Goal: Entertainment & Leisure: Browse casually

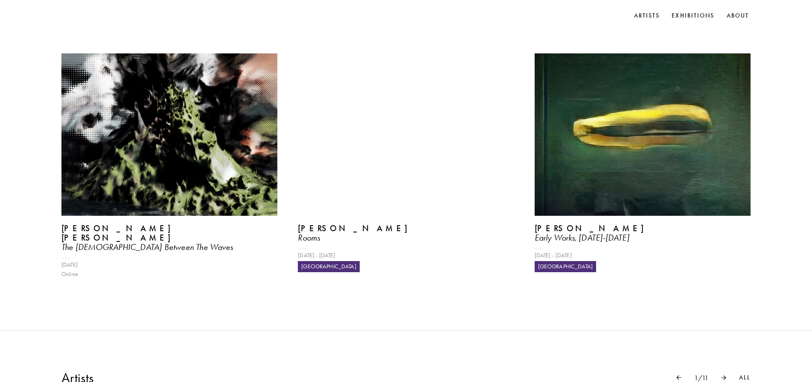
scroll to position [71, 0]
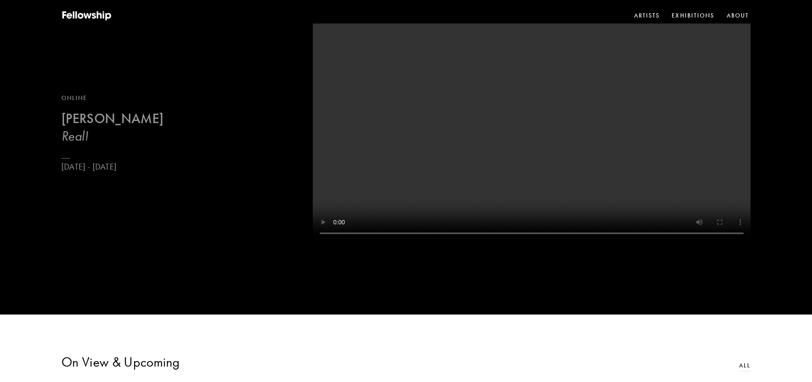
click at [136, 127] on b "[PERSON_NAME]" at bounding box center [112, 118] width 102 height 17
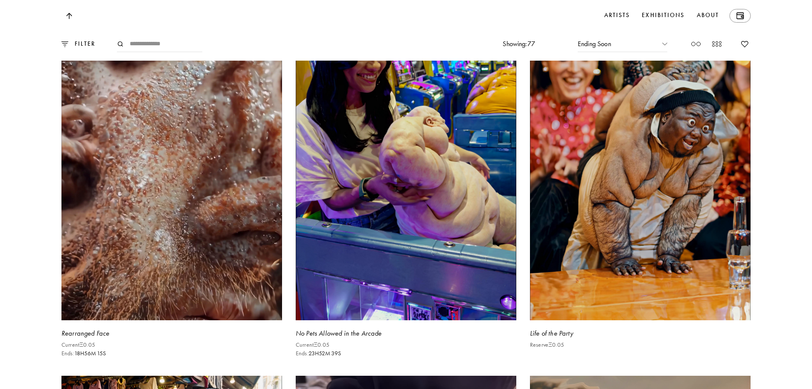
scroll to position [2633, 0]
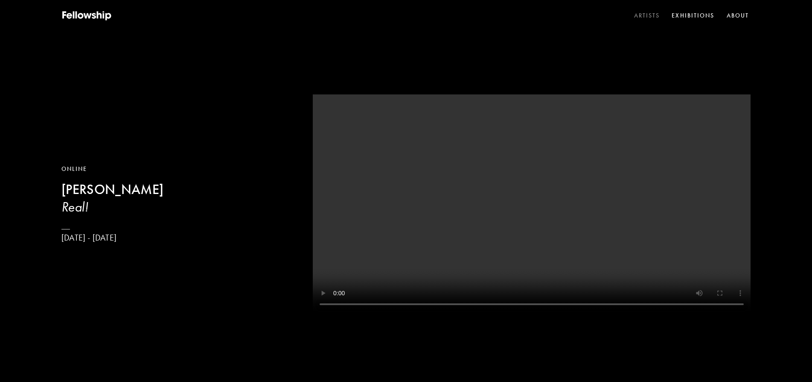
click at [647, 13] on link "Artists" at bounding box center [647, 15] width 29 height 13
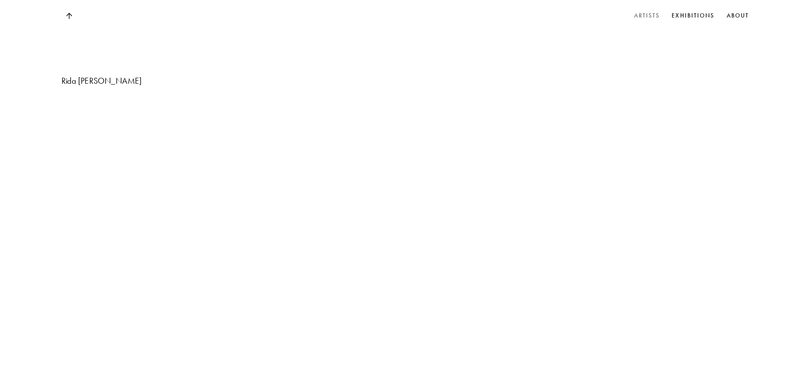
scroll to position [4581, 0]
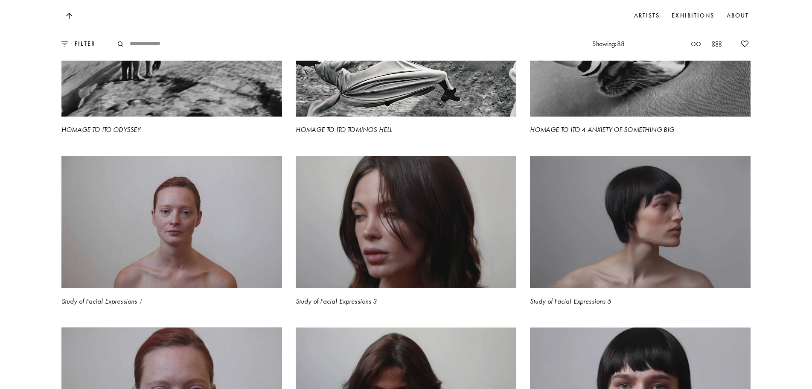
scroll to position [2277, 0]
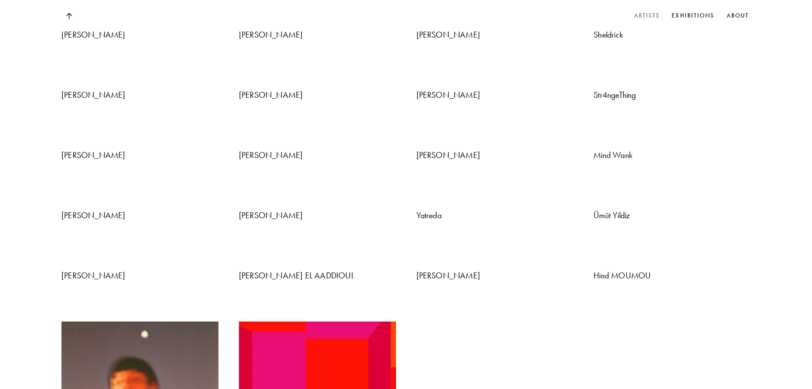
scroll to position [1639, 0]
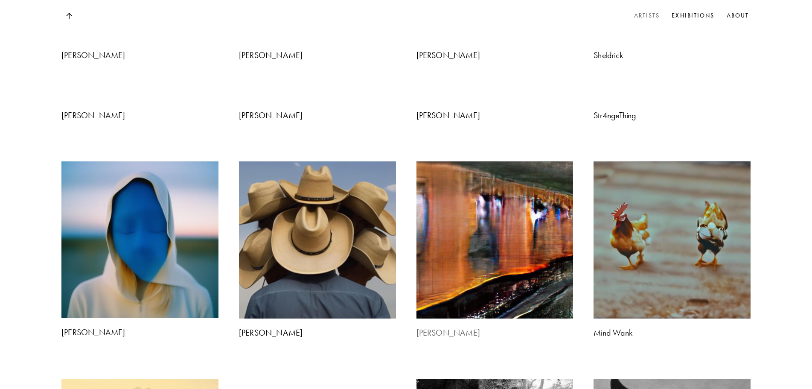
click at [444, 158] on img at bounding box center [494, 240] width 165 height 165
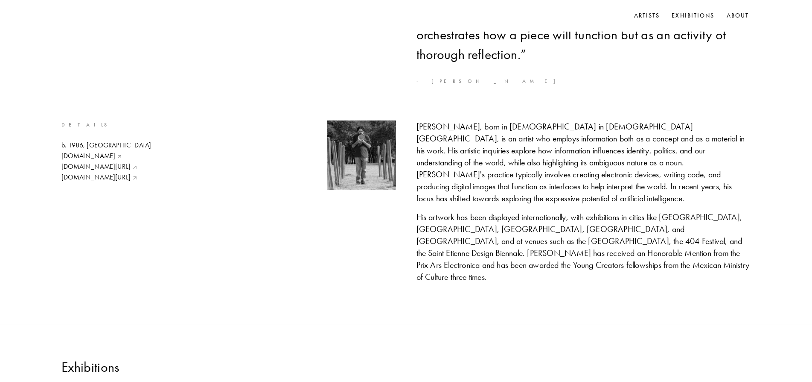
scroll to position [427, 0]
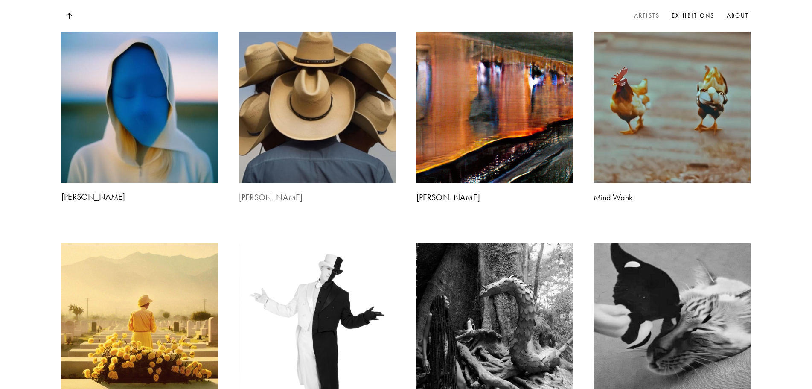
scroll to position [1781, 0]
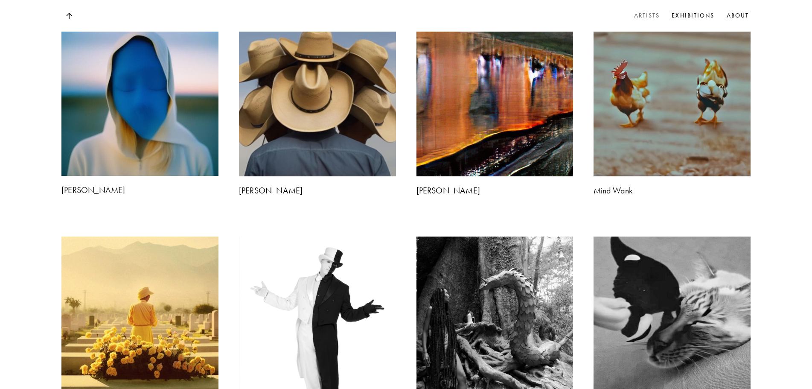
click at [120, 233] on img at bounding box center [140, 315] width 165 height 165
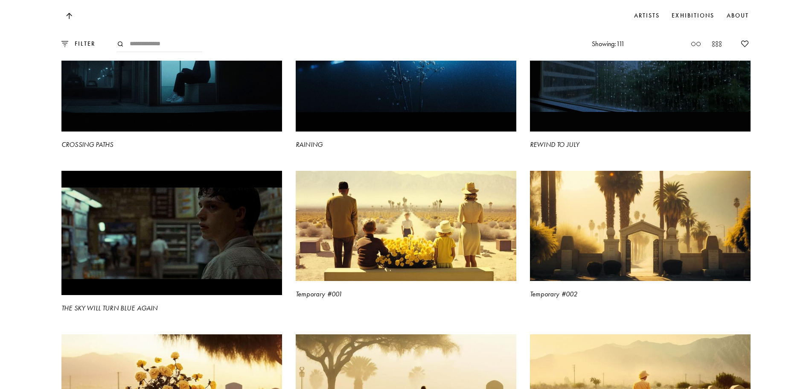
scroll to position [783, 0]
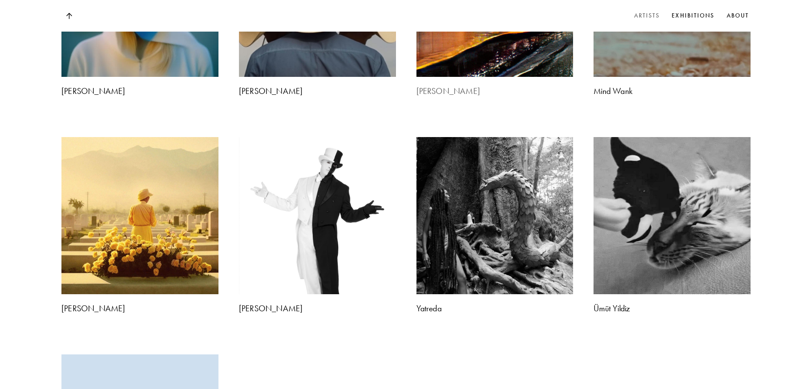
scroll to position [2081, 0]
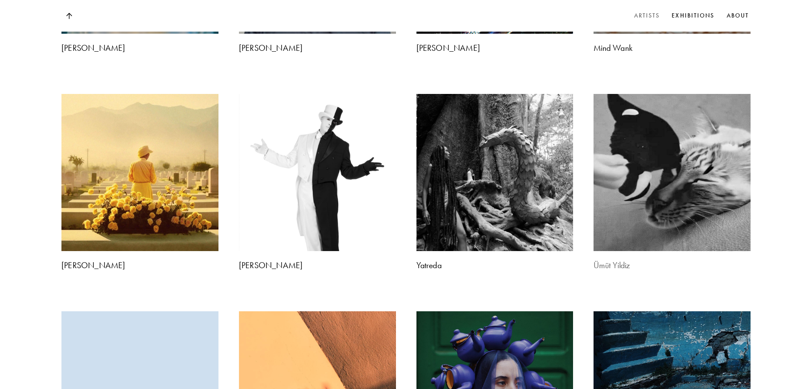
click at [674, 209] on img at bounding box center [672, 172] width 165 height 165
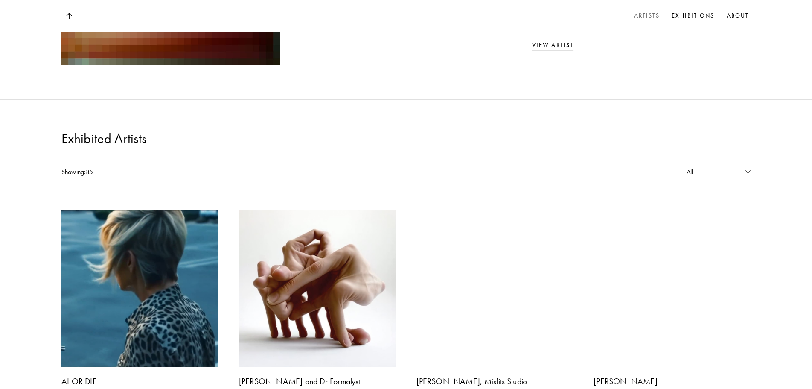
scroll to position [737, 0]
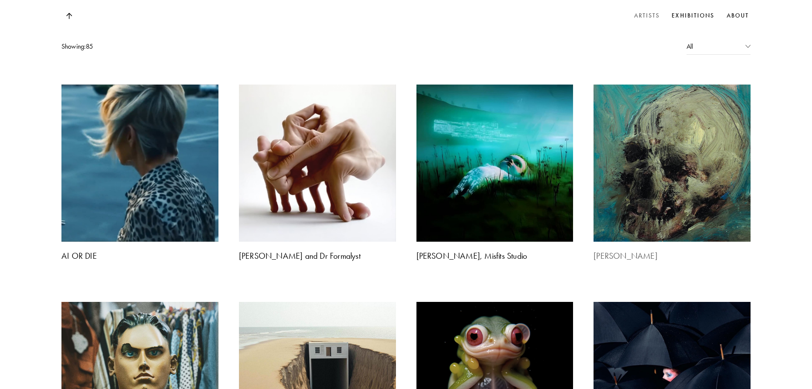
click at [615, 130] on img at bounding box center [672, 163] width 165 height 165
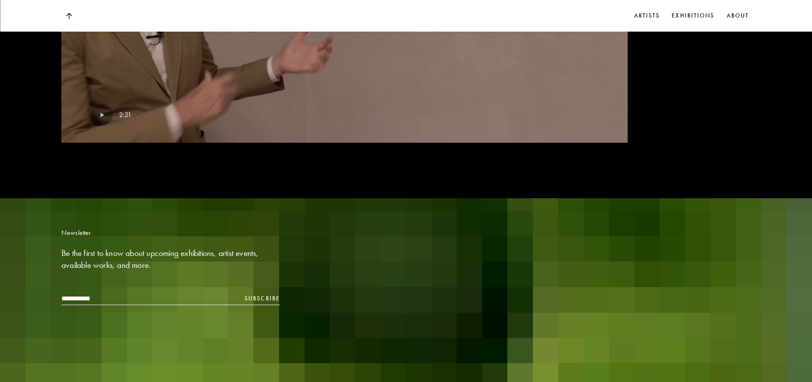
scroll to position [1046, 0]
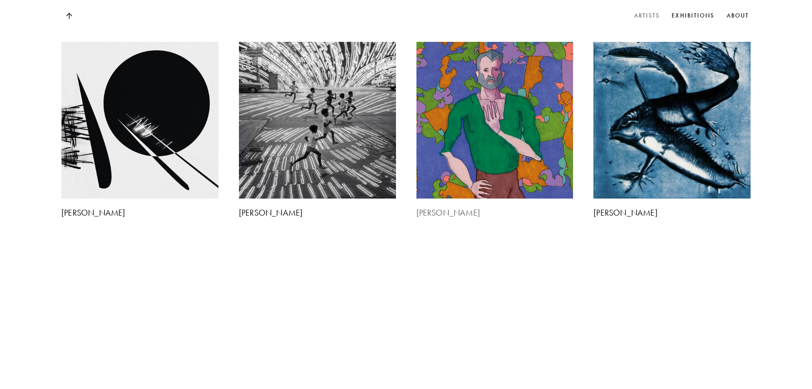
scroll to position [1092, 0]
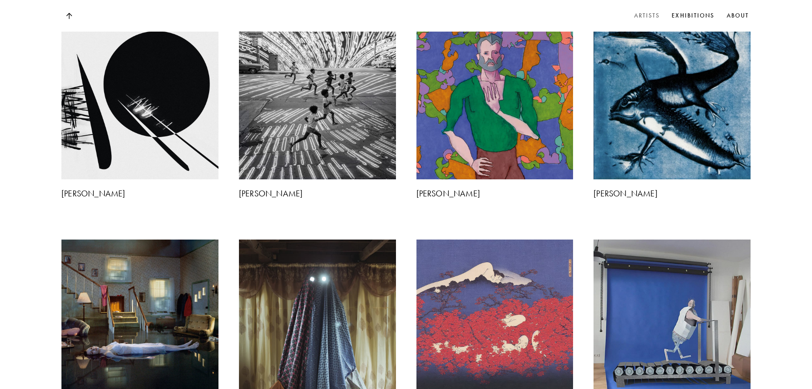
click at [305, 236] on img at bounding box center [317, 318] width 165 height 165
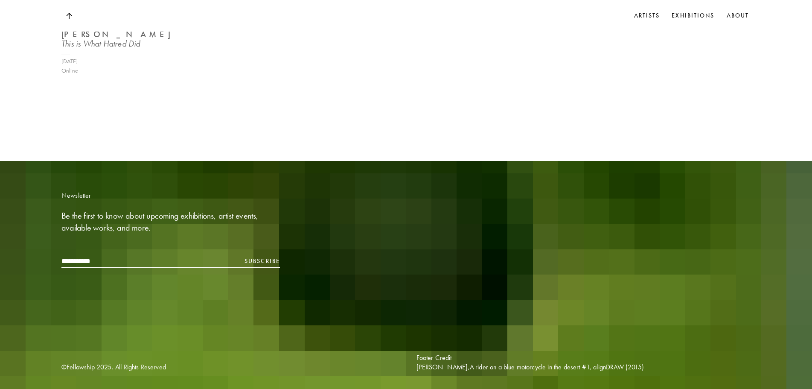
scroll to position [799, 0]
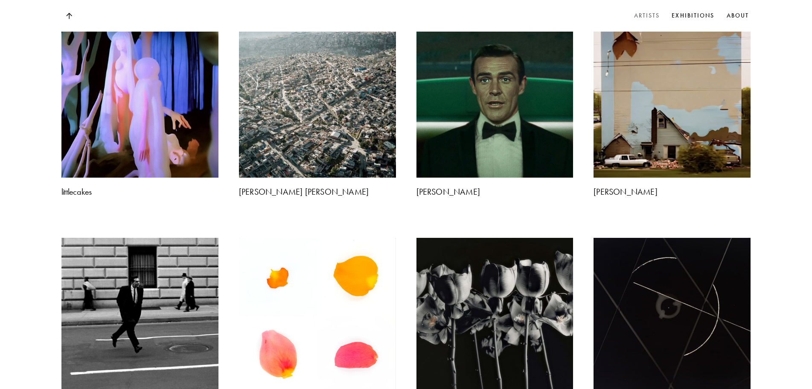
scroll to position [1392, 0]
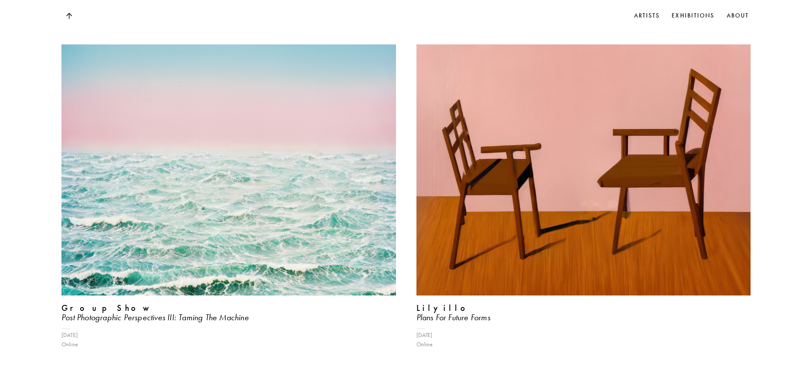
scroll to position [855, 0]
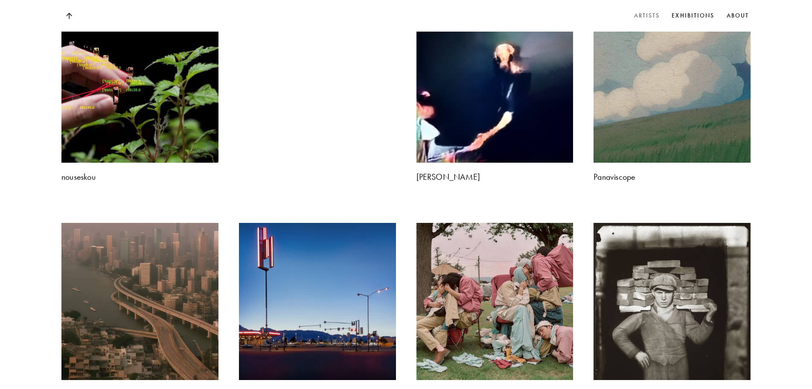
scroll to position [1762, 0]
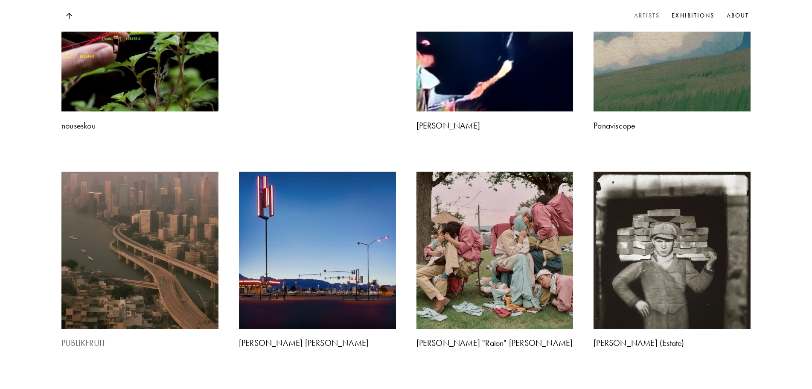
click at [154, 168] on img at bounding box center [140, 250] width 165 height 165
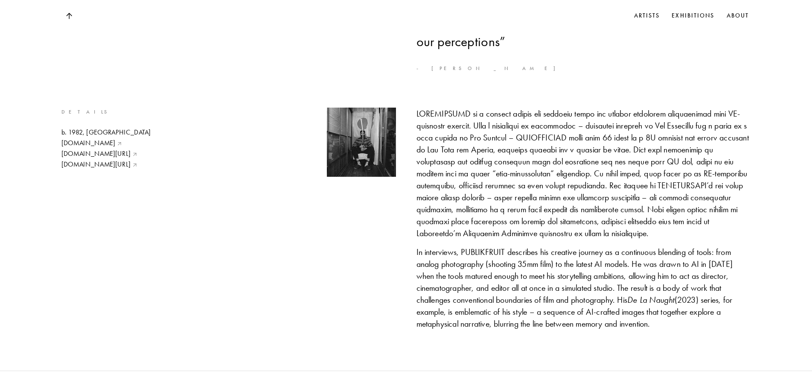
scroll to position [640, 0]
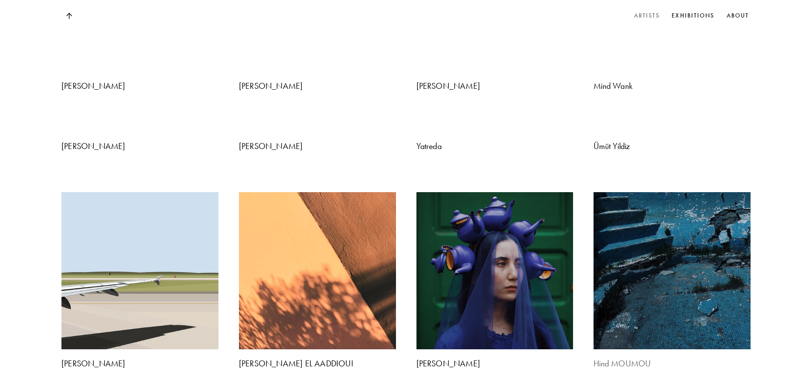
scroll to position [1848, 0]
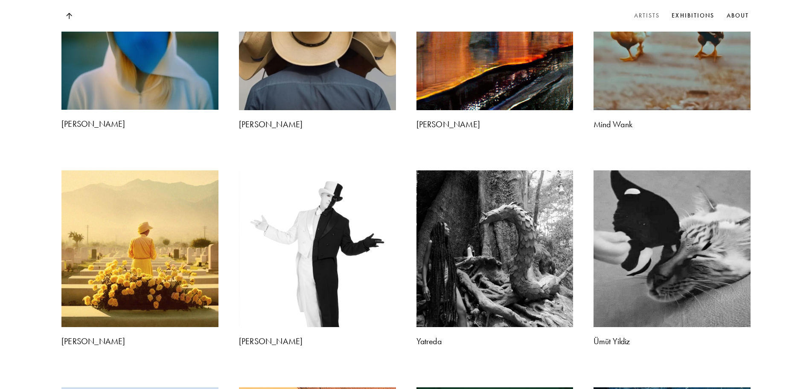
click at [688, 17] on link "Exhibitions" at bounding box center [693, 15] width 46 height 13
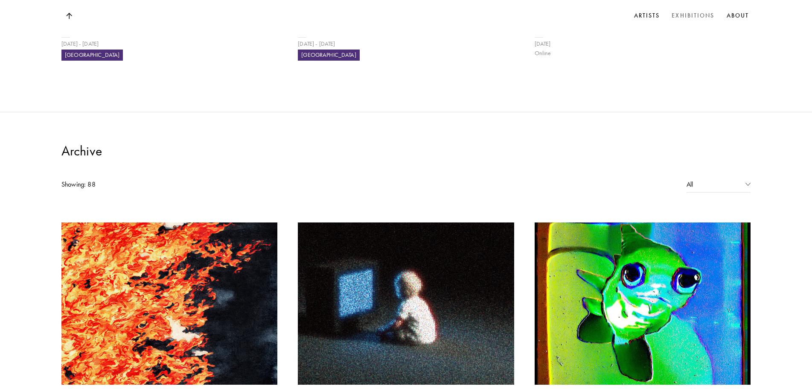
scroll to position [569, 0]
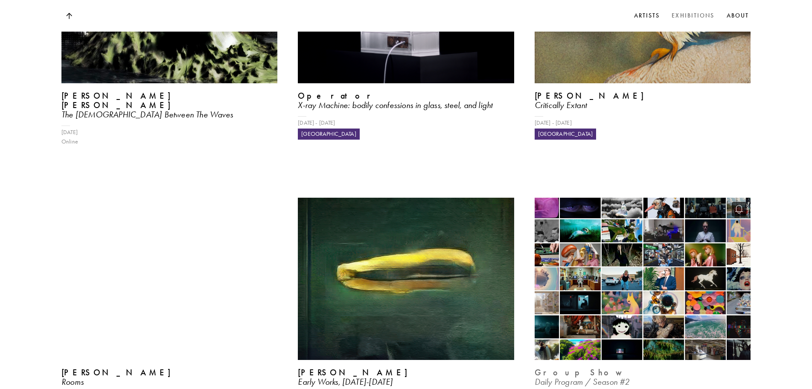
click at [559, 196] on img at bounding box center [642, 279] width 223 height 167
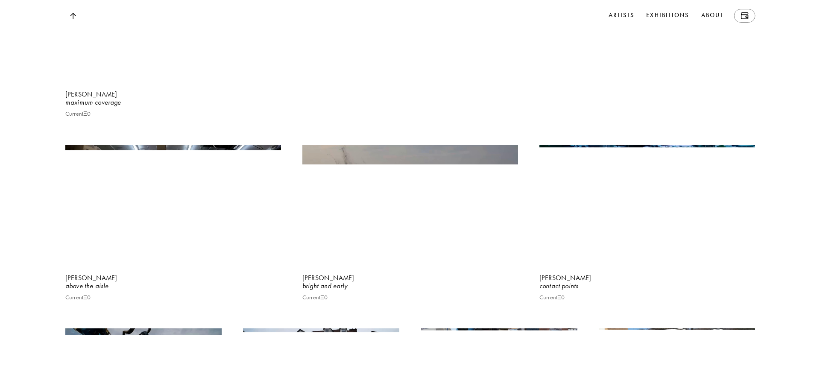
scroll to position [6973, 0]
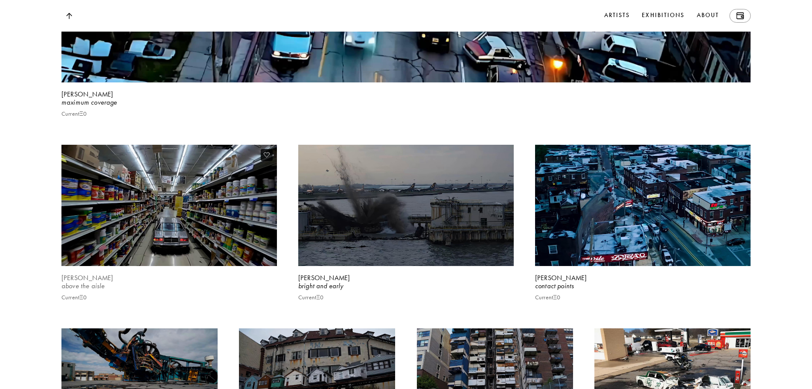
click at [193, 260] on video at bounding box center [169, 205] width 222 height 125
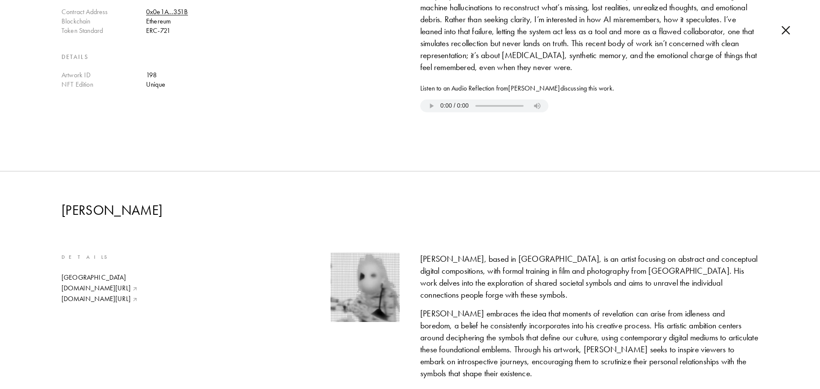
scroll to position [488, 0]
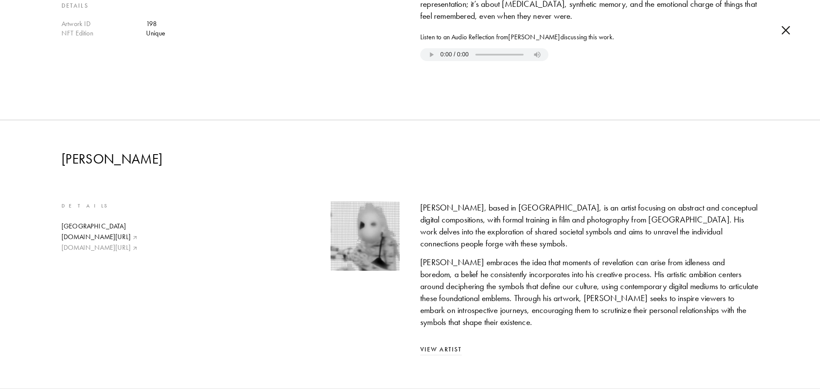
click at [81, 243] on link "[DOMAIN_NAME][URL]" at bounding box center [99, 247] width 76 height 9
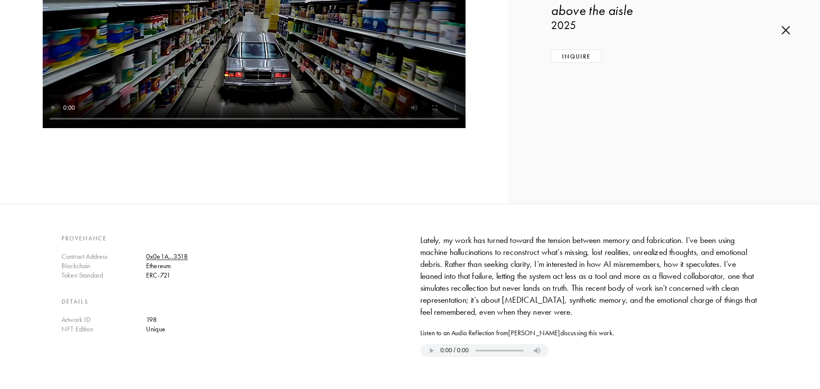
scroll to position [0, 0]
